Goal: Book appointment/travel/reservation

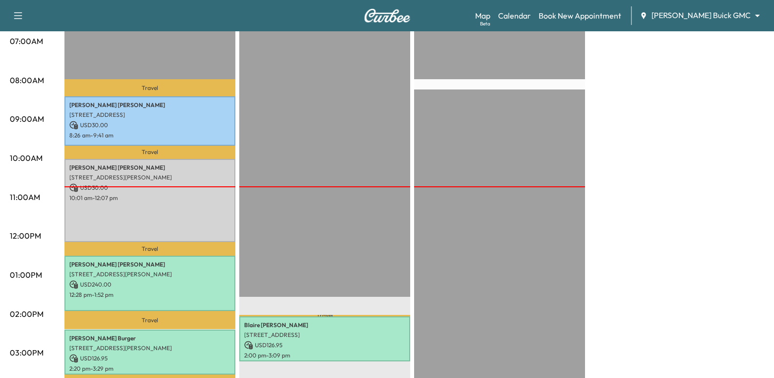
scroll to position [98, 0]
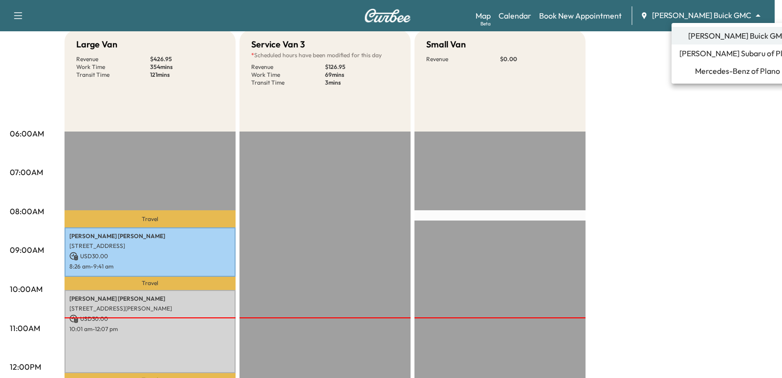
click at [723, 15] on body "Support Log Out Map Beta Calendar Book New Appointment [PERSON_NAME] Buick GMC …" at bounding box center [391, 91] width 782 height 378
click at [708, 66] on span "Mercedes-Benz of Plano" at bounding box center [737, 71] width 85 height 12
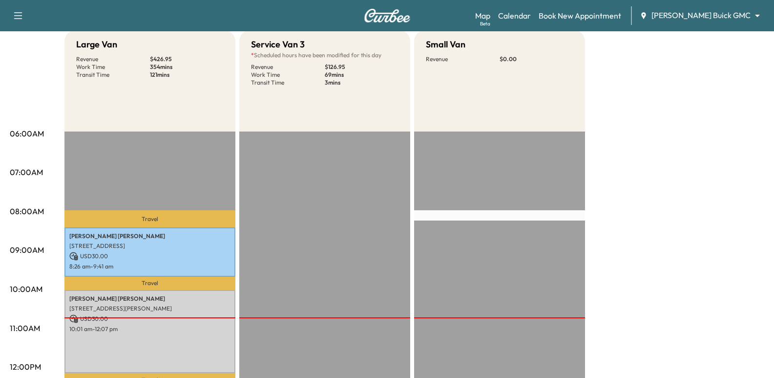
scroll to position [0, 0]
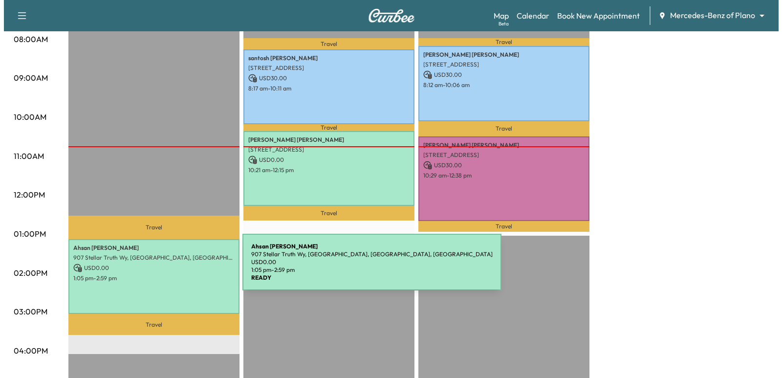
scroll to position [293, 0]
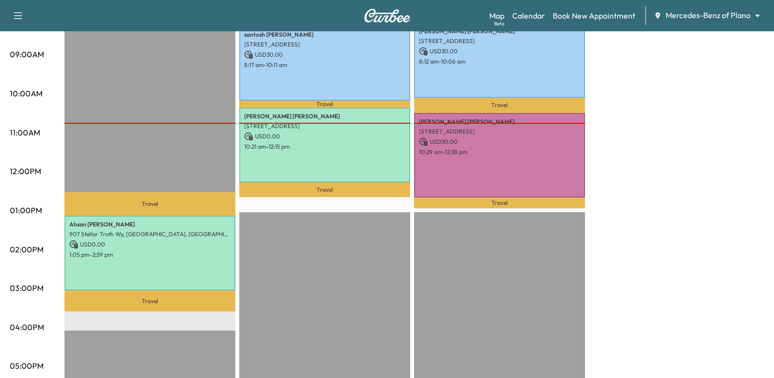
click at [303, 278] on div "Travel [PERSON_NAME] [STREET_ADDRESS] USD 30.00 8:17 am - 10:11 am Travel [PERS…" at bounding box center [324, 251] width 171 height 631
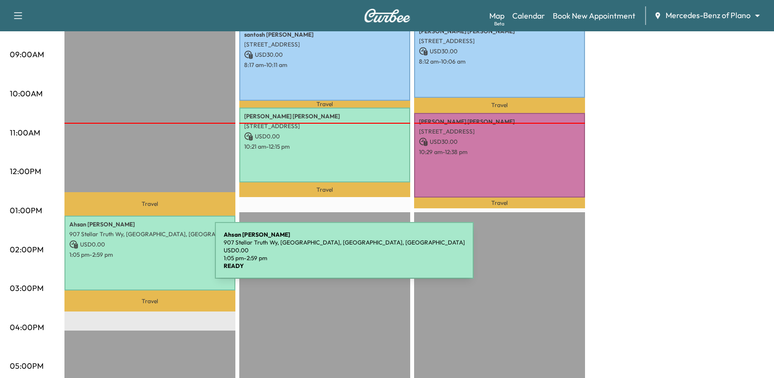
click at [142, 256] on div "[PERSON_NAME] 907 [PERSON_NAME], [GEOGRAPHIC_DATA], [GEOGRAPHIC_DATA], [GEOGRAP…" at bounding box center [149, 252] width 171 height 75
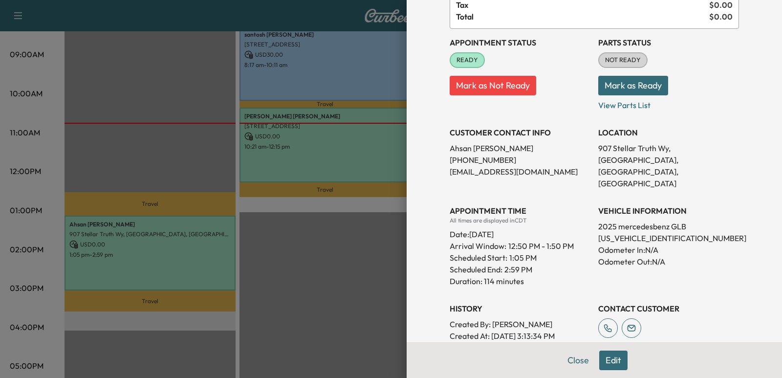
scroll to position [147, 0]
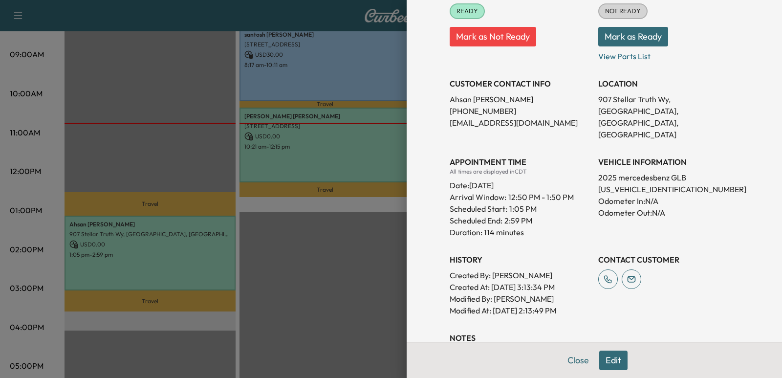
click at [314, 292] on div at bounding box center [391, 189] width 782 height 378
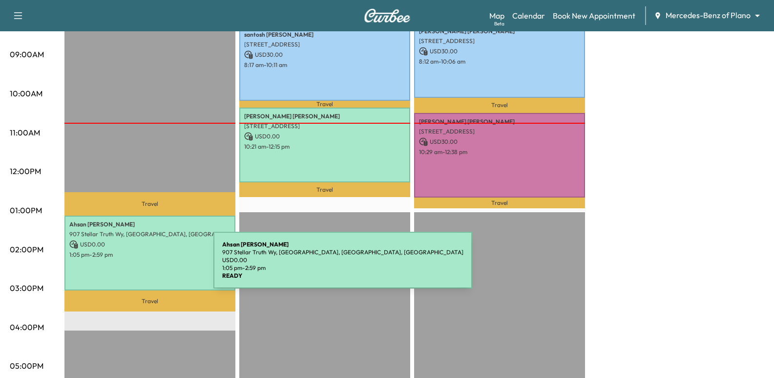
click at [138, 264] on div "[PERSON_NAME] 907 [PERSON_NAME], [GEOGRAPHIC_DATA], [GEOGRAPHIC_DATA], [GEOGRAP…" at bounding box center [149, 252] width 171 height 75
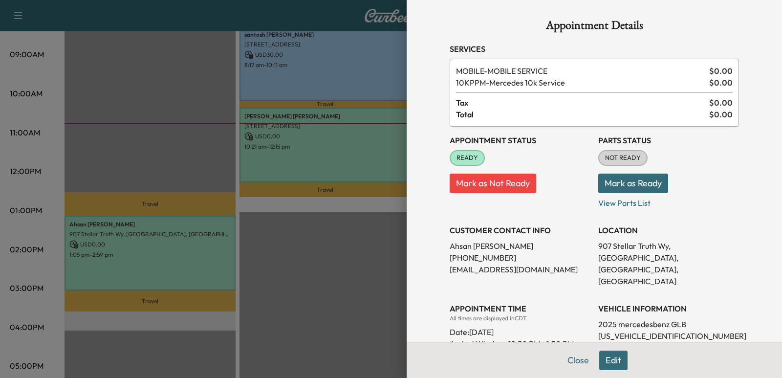
click at [163, 281] on div at bounding box center [391, 189] width 782 height 378
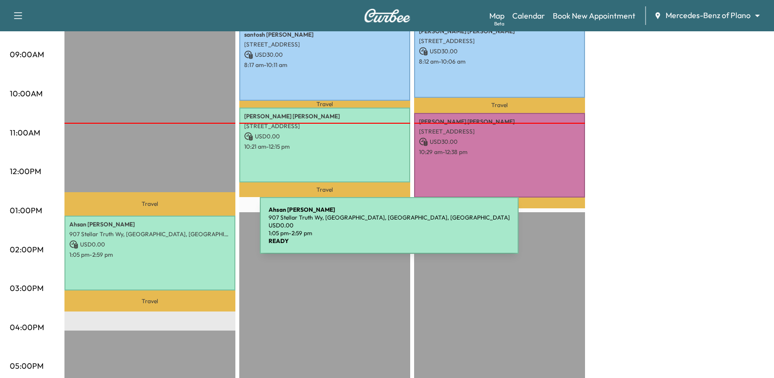
click at [187, 231] on p "907 Stellar Truth Wy, [GEOGRAPHIC_DATA], [GEOGRAPHIC_DATA], [GEOGRAPHIC_DATA]" at bounding box center [149, 234] width 161 height 8
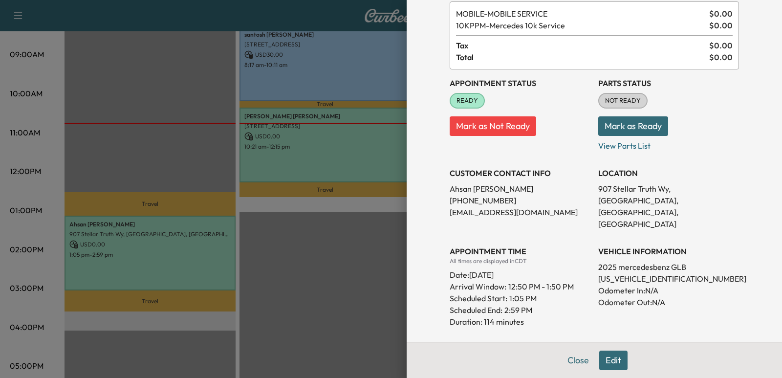
scroll to position [212, 0]
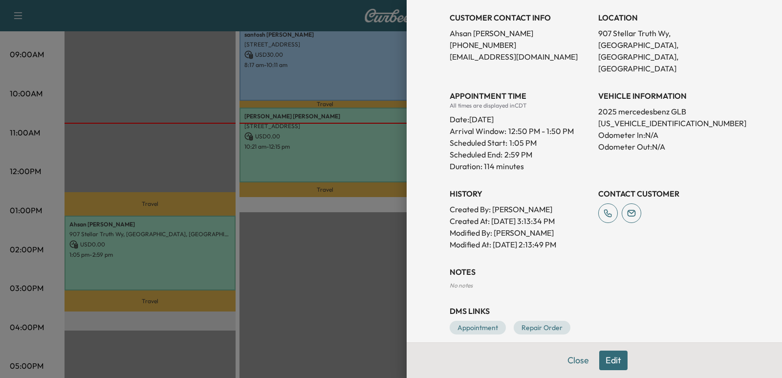
click at [617, 281] on div "No notes" at bounding box center [593, 285] width 289 height 8
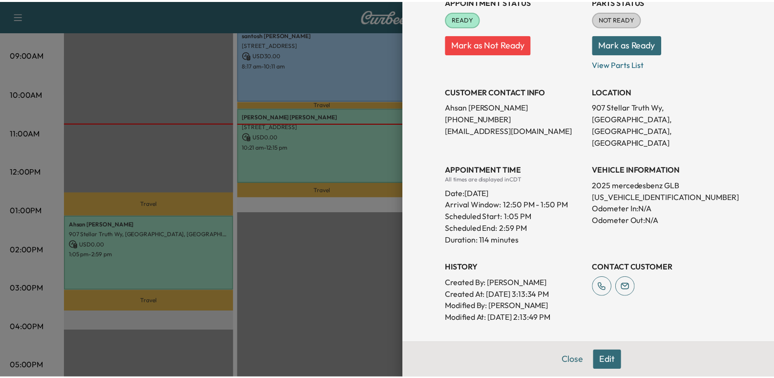
scroll to position [115, 0]
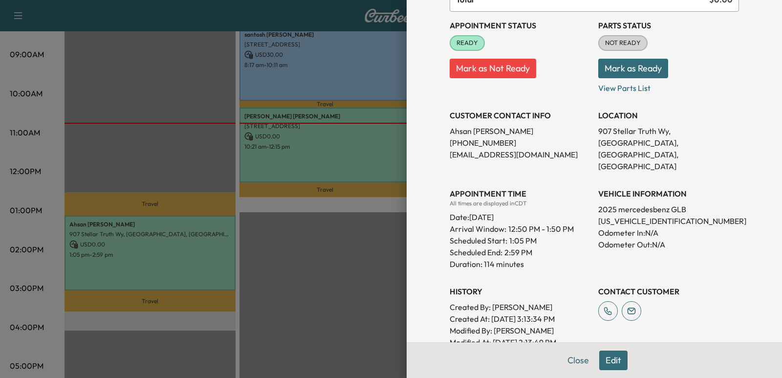
click at [182, 156] on div at bounding box center [391, 189] width 782 height 378
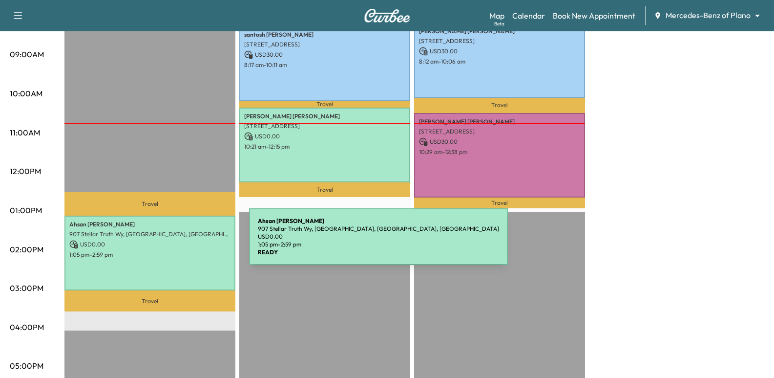
click at [176, 242] on p "USD 0.00" at bounding box center [149, 244] width 161 height 9
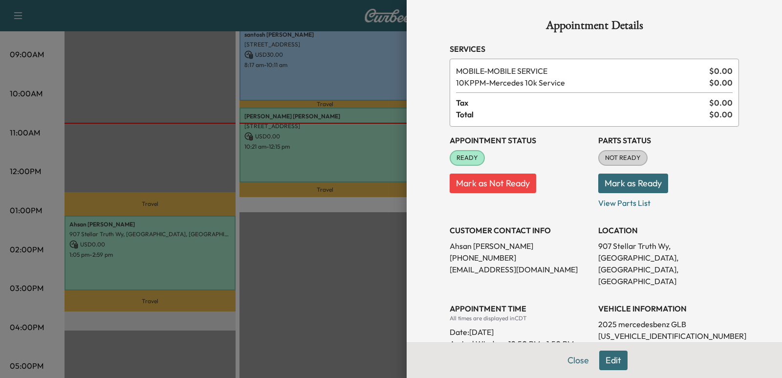
click at [305, 272] on div at bounding box center [391, 189] width 782 height 378
